Goal: Information Seeking & Learning: Learn about a topic

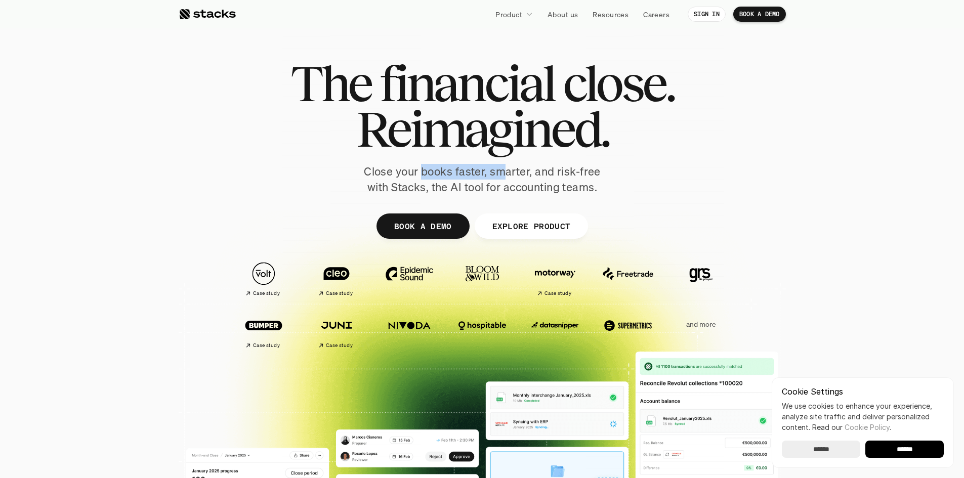
drag, startPoint x: 422, startPoint y: 175, endPoint x: 508, endPoint y: 175, distance: 86.1
click at [508, 175] on p "Close your books faster, smarter, and risk-free with Stacks, the AI tool for ac…" at bounding box center [482, 179] width 253 height 31
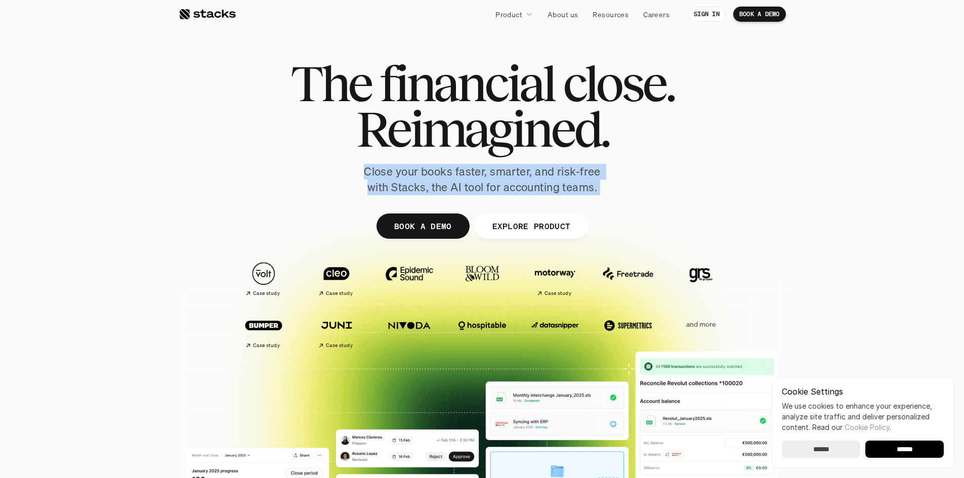
click at [508, 175] on p "Close your books faster, smarter, and risk-free with Stacks, the AI tool for ac…" at bounding box center [482, 179] width 253 height 31
click at [442, 173] on p "Close your books faster, smarter, and risk-free with Stacks, the AI tool for ac…" at bounding box center [482, 179] width 253 height 31
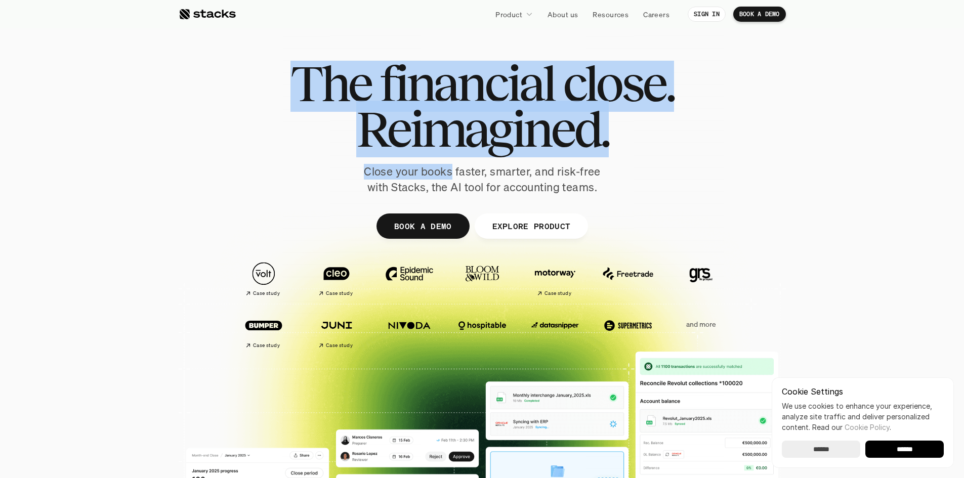
drag, startPoint x: 442, startPoint y: 173, endPoint x: 567, endPoint y: 199, distance: 127.8
click at [568, 203] on div "The financial close. Reimagined. Close your books faster, smarter, and risk-fre…" at bounding box center [482, 248] width 607 height 456
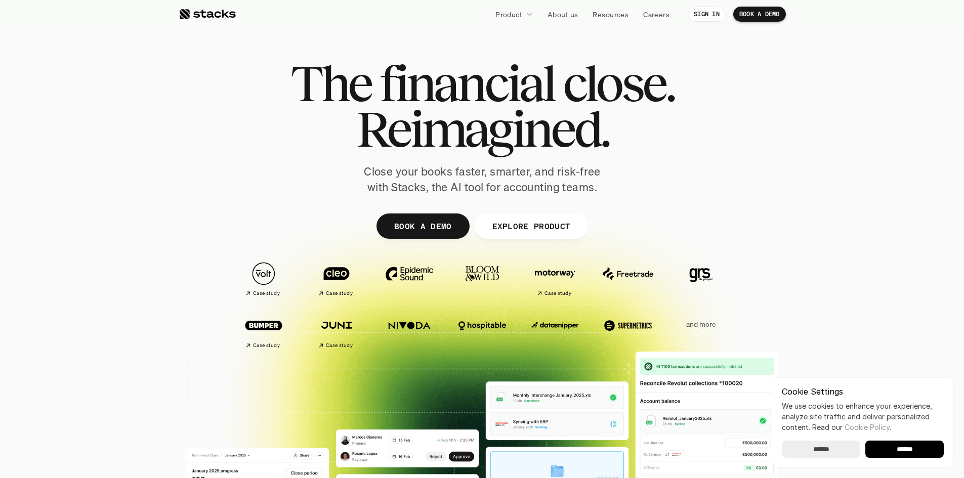
click at [560, 192] on p "Close your books faster, smarter, and risk-free with Stacks, the AI tool for ac…" at bounding box center [482, 179] width 253 height 31
click at [498, 176] on p "Close your books faster, smarter, and risk-free with Stacks, the AI tool for ac…" at bounding box center [482, 179] width 253 height 31
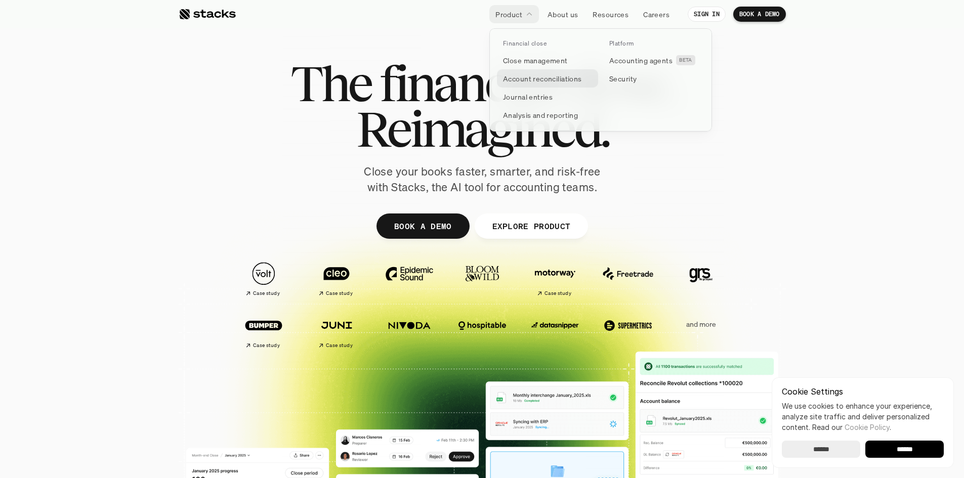
click at [541, 77] on p "Account reconciliations" at bounding box center [542, 78] width 79 height 11
